Goal: Book appointment/travel/reservation

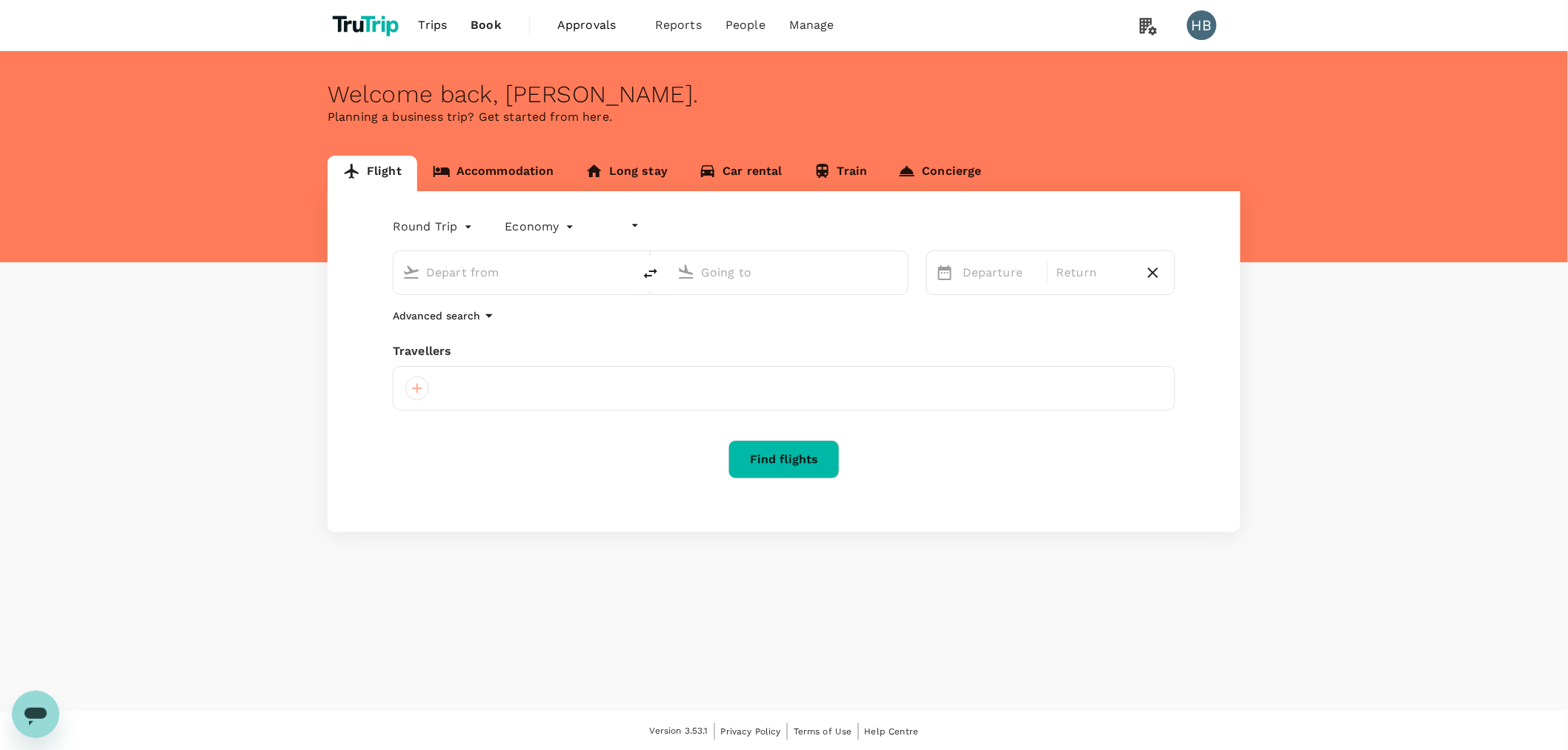
type input "undefined, undefined (any)"
type input "[GEOGRAPHIC_DATA], [GEOGRAPHIC_DATA] (any)"
type input "Singapore Changi (SIN)"
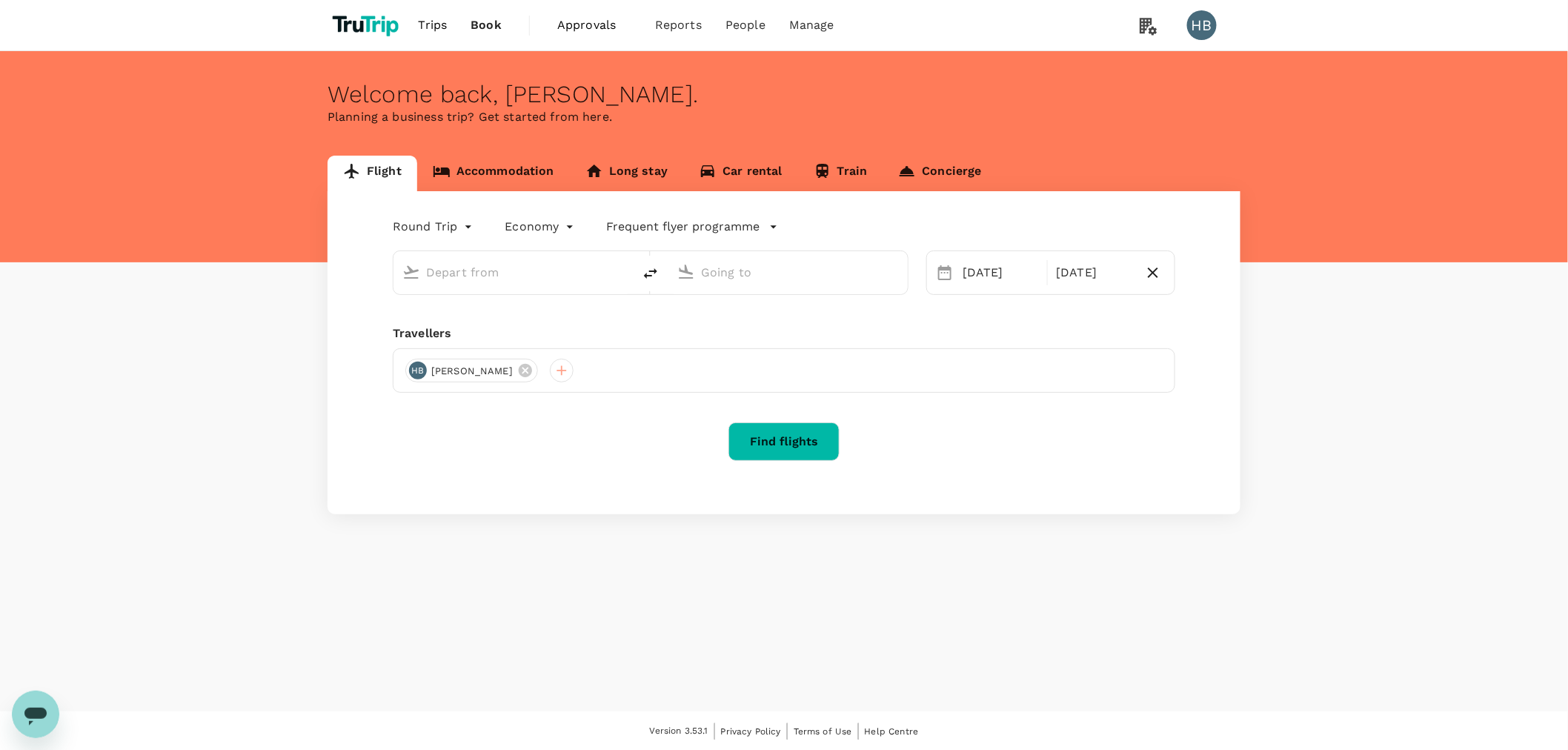
type input "[GEOGRAPHIC_DATA], [GEOGRAPHIC_DATA] (any)"
type input "Singapore Changi (SIN)"
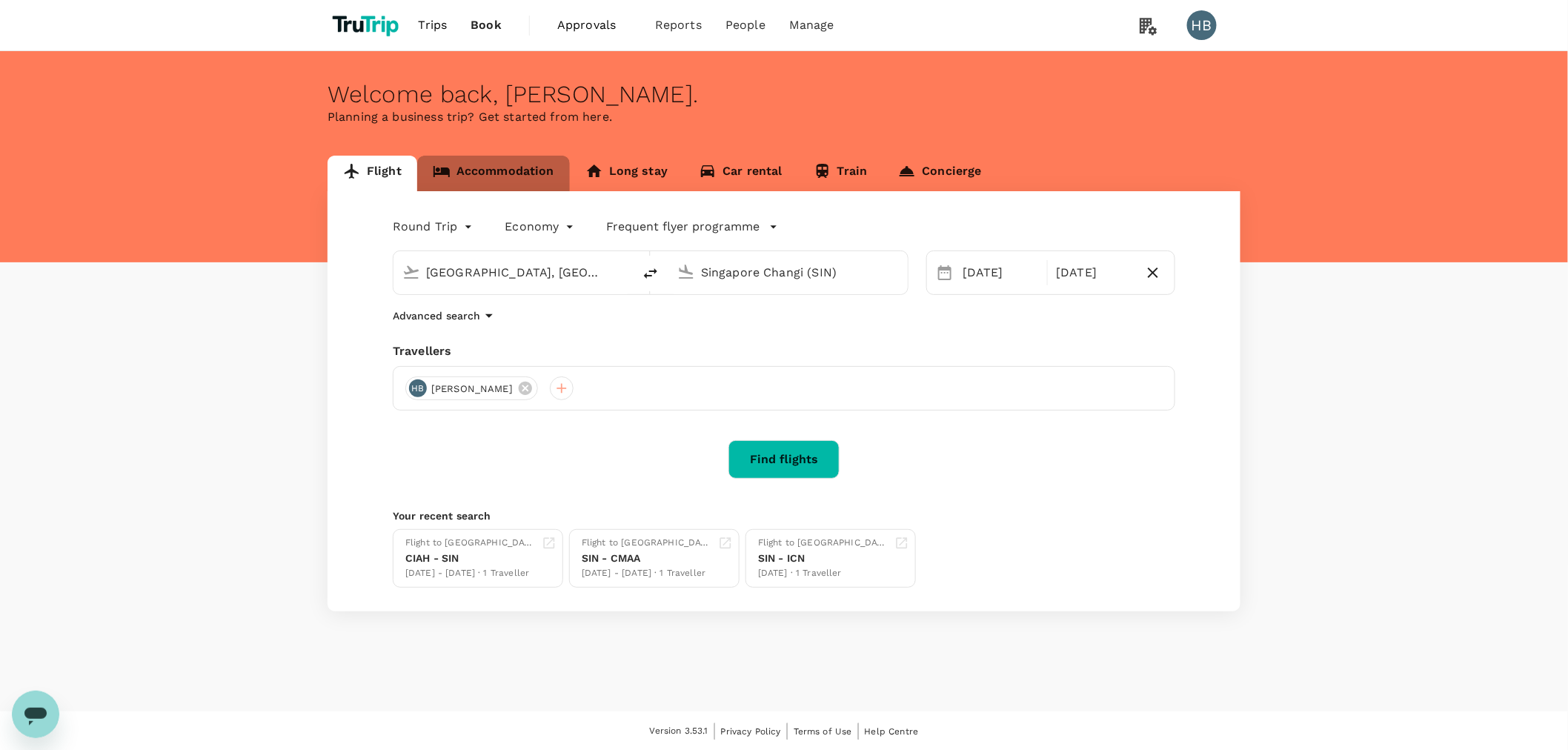
click at [484, 183] on link "Accommodation" at bounding box center [494, 173] width 153 height 35
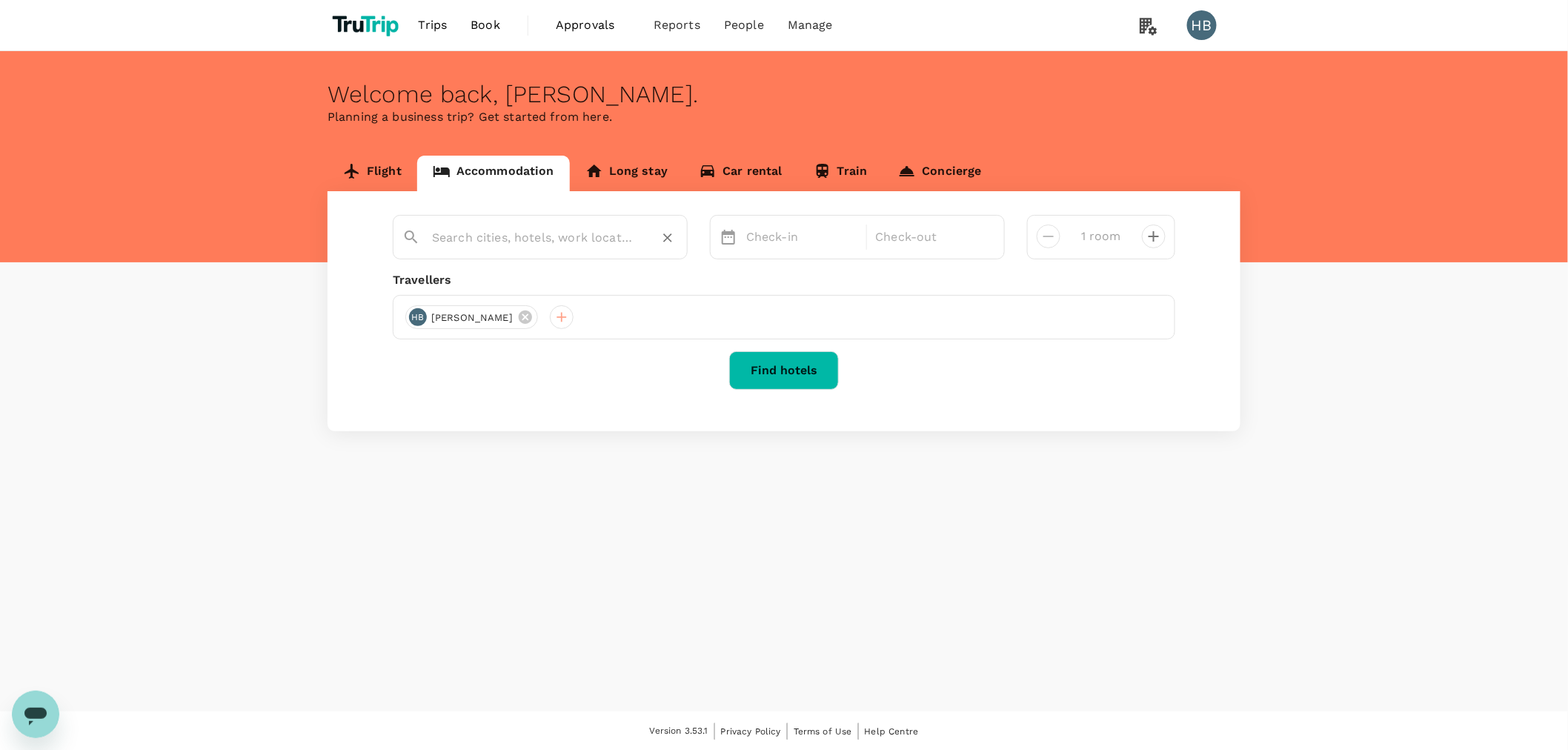
click at [510, 241] on input "text" at bounding box center [534, 237] width 204 height 23
paste input "The [GEOGRAPHIC_DATA] in [US_STATE]"
click at [490, 282] on div "The Domain Hotel" at bounding box center [550, 286] width 261 height 15
type input "The Domain Hotel"
click at [792, 237] on p "Check-in" at bounding box center [801, 237] width 111 height 18
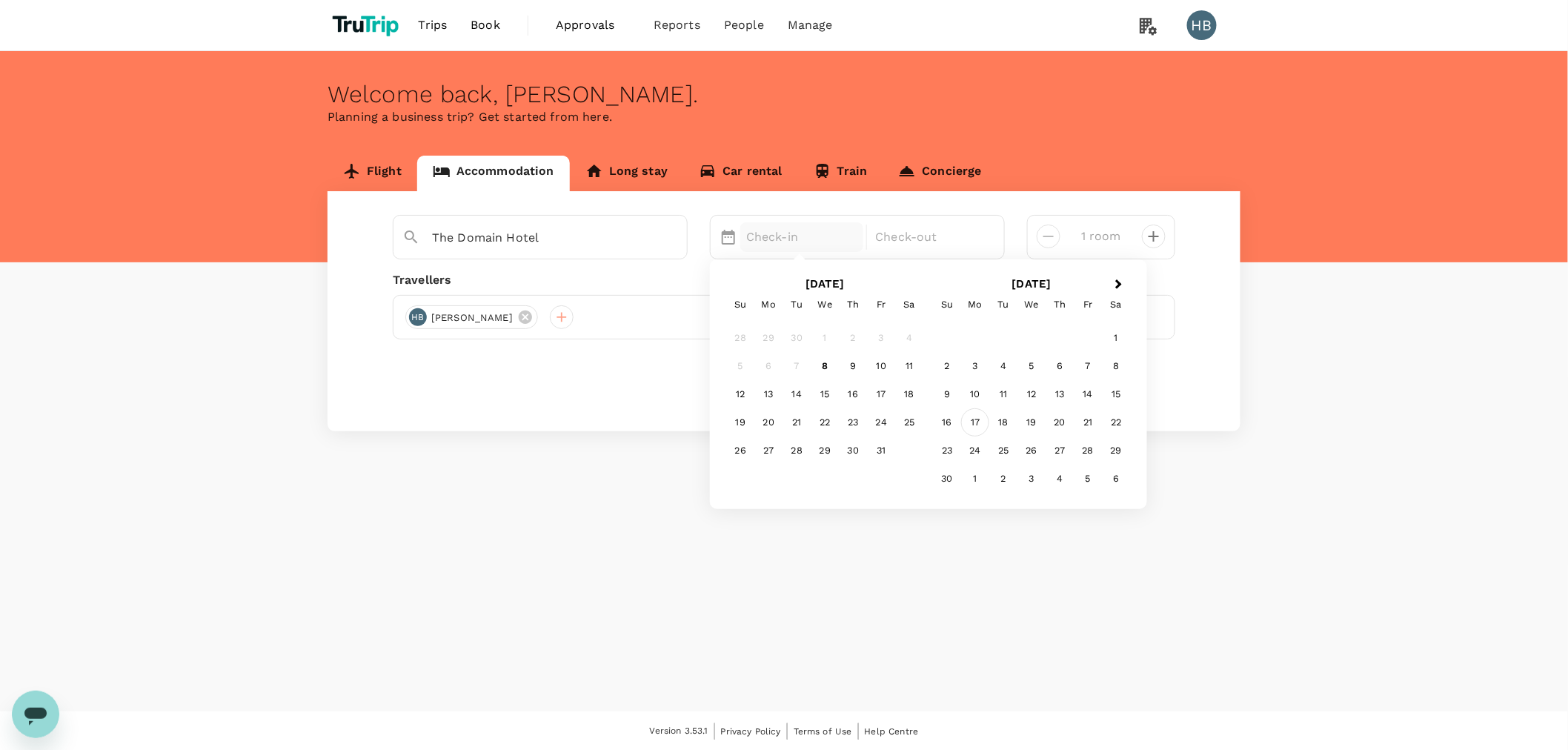
click at [983, 415] on div "17" at bounding box center [975, 422] width 28 height 28
click at [822, 455] on div "26" at bounding box center [825, 450] width 28 height 28
click at [792, 363] on button "Find hotels" at bounding box center [784, 371] width 109 height 39
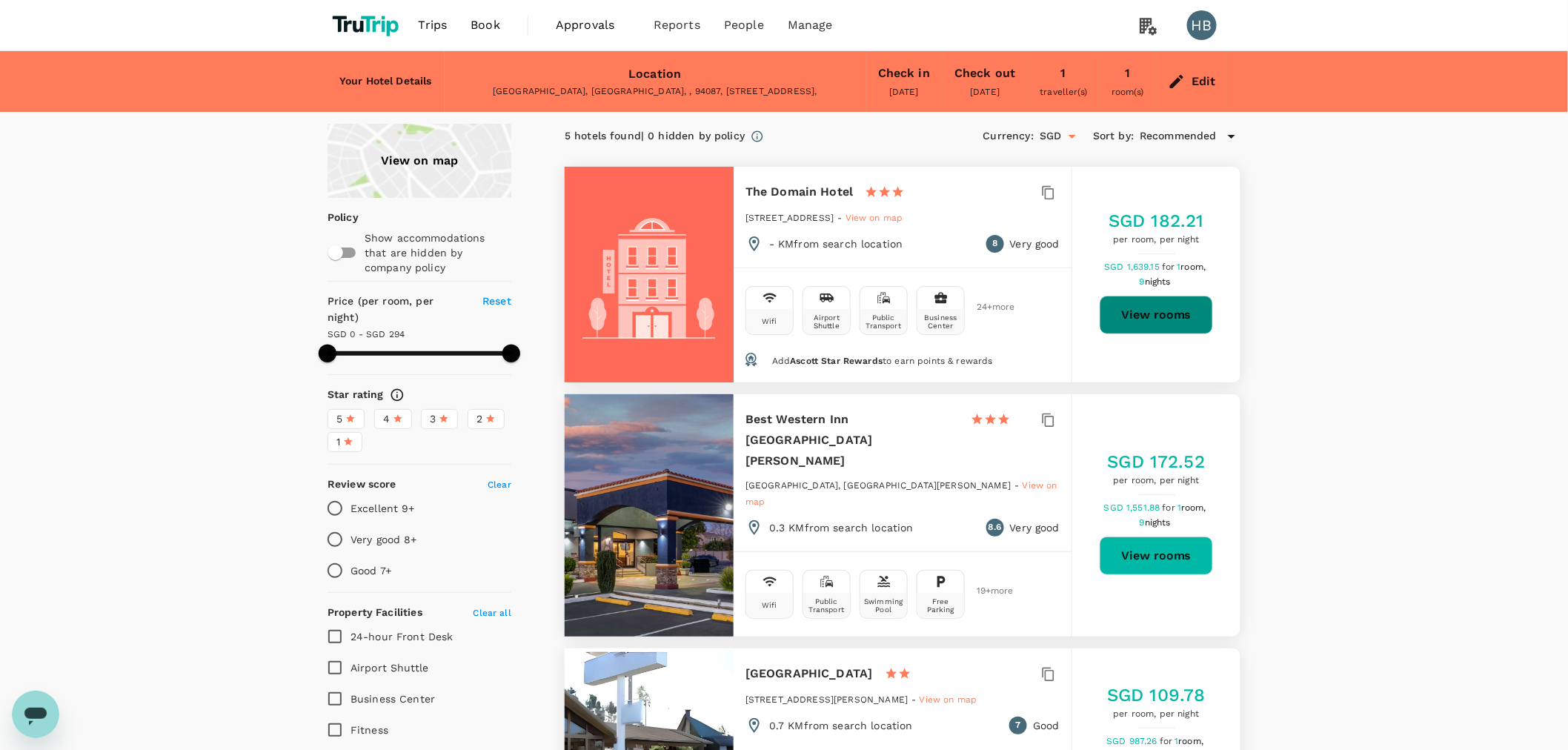
click at [1160, 323] on button "View rooms" at bounding box center [1156, 315] width 113 height 39
type input "293"
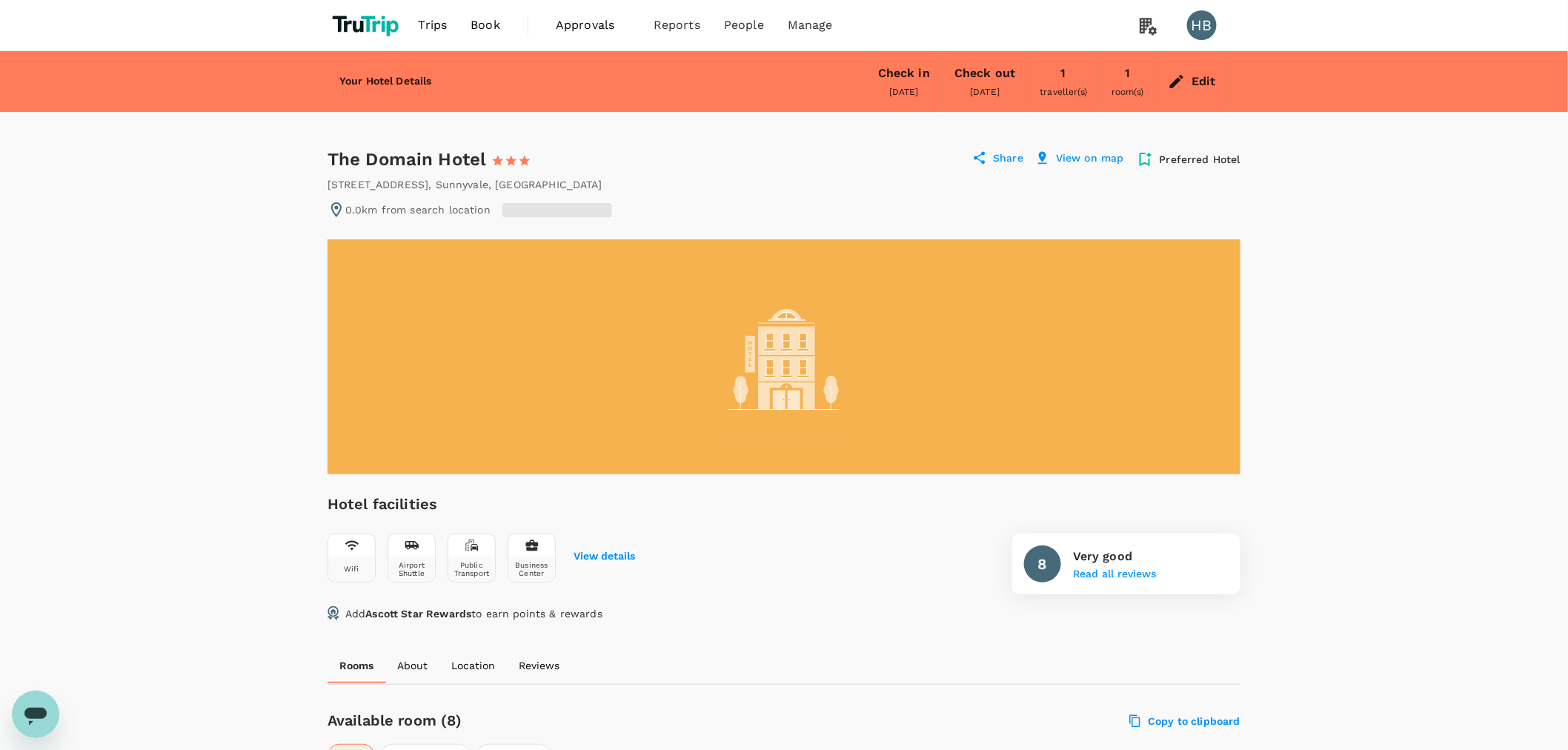
click at [329, 160] on div "The Domain Hotel 1 Star 2 Stars 3 Stars 4 Stars 5 Stars" at bounding box center [442, 159] width 230 height 23
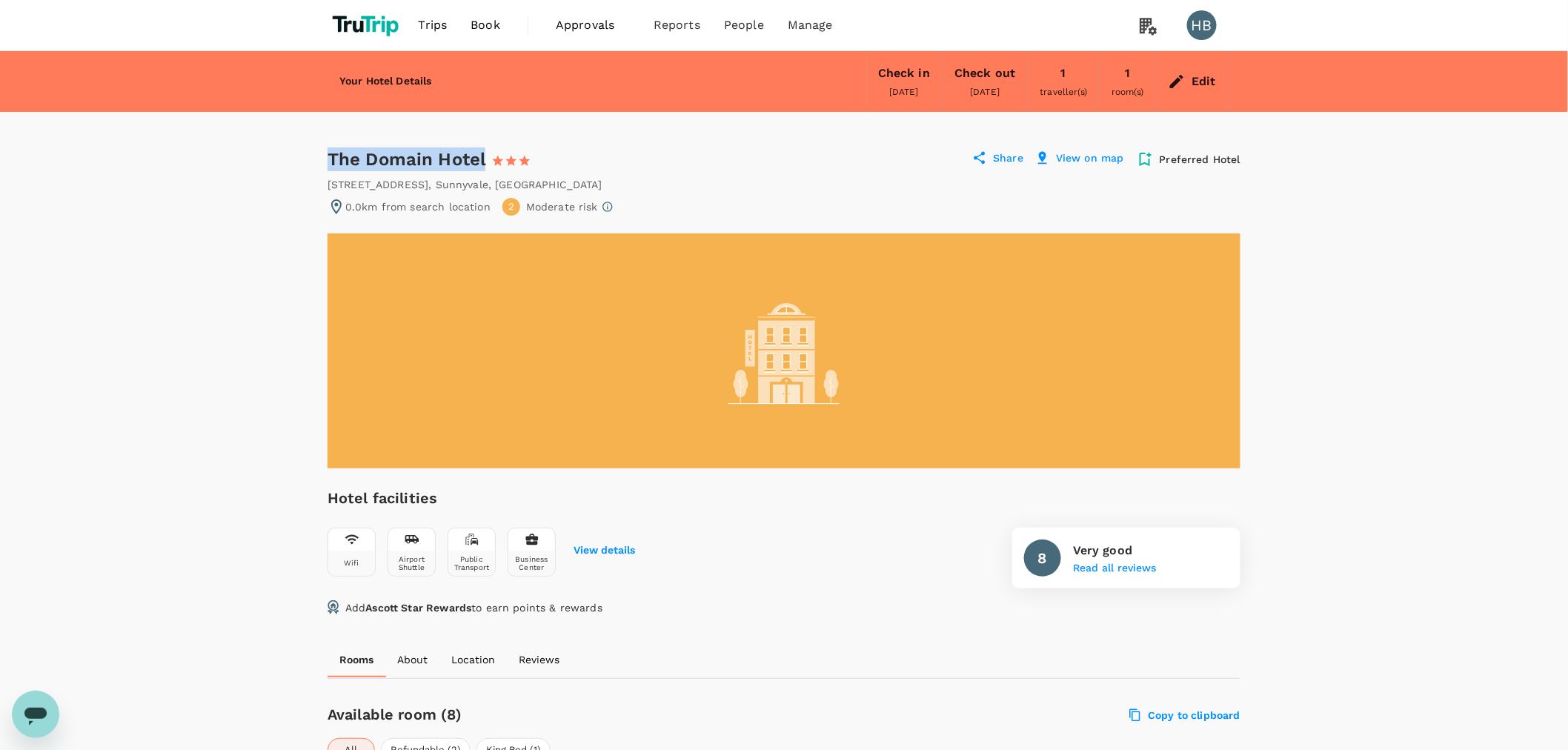
drag, startPoint x: 331, startPoint y: 159, endPoint x: 487, endPoint y: 159, distance: 156.0
click at [487, 159] on div "The Domain Hotel 1 Star 2 Stars 3 Stars 4 Stars 5 Stars" at bounding box center [442, 159] width 230 height 23
copy div "The Domain Hotel"
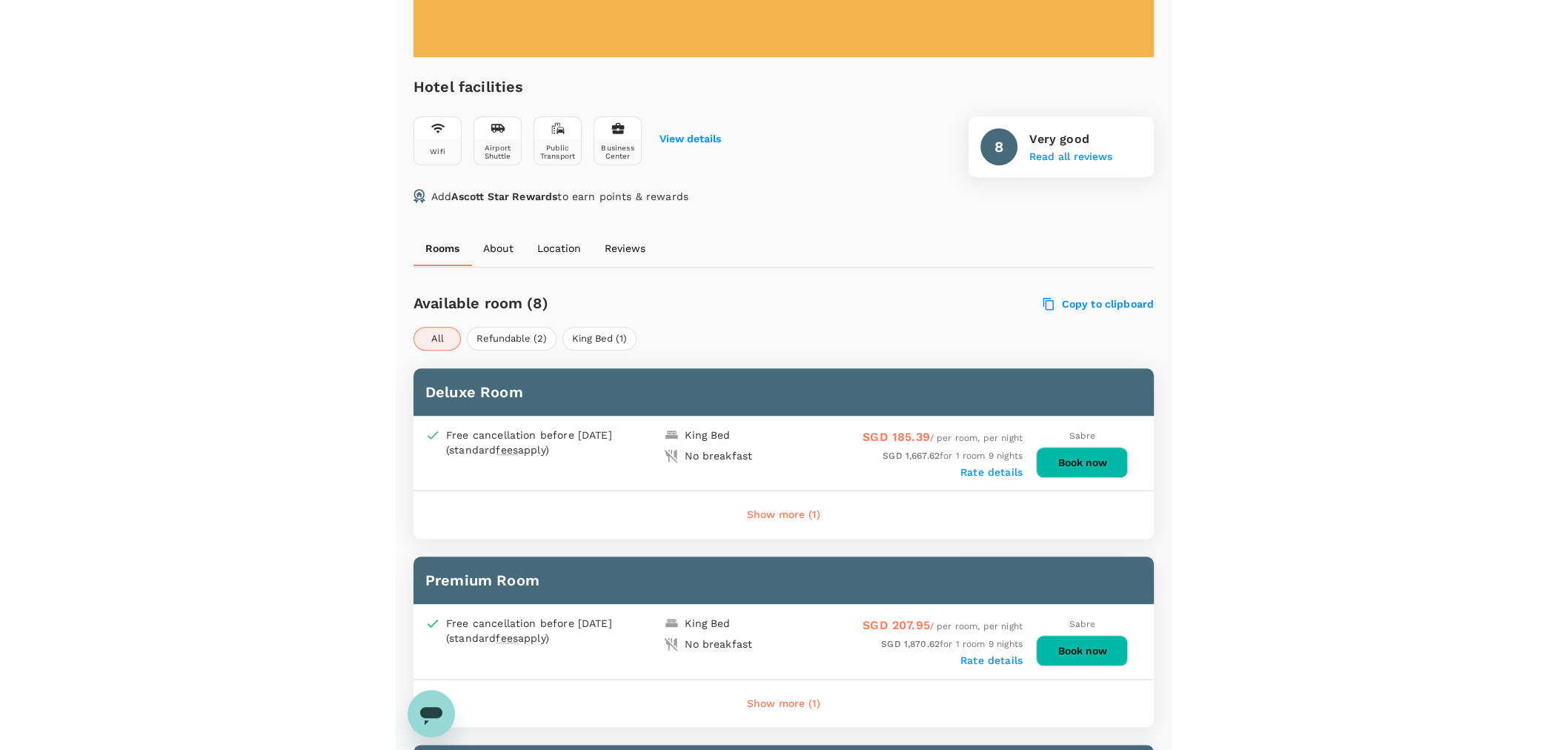
scroll to position [493, 0]
